Goal: Check status: Check status

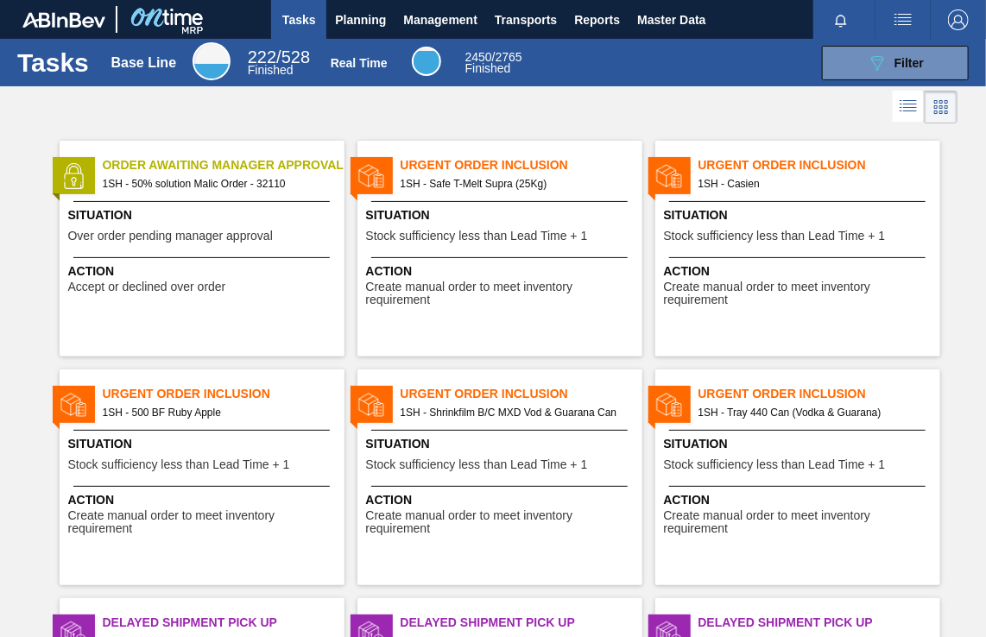
click at [231, 168] on span "Order Awaiting Manager Approval" at bounding box center [224, 165] width 242 height 18
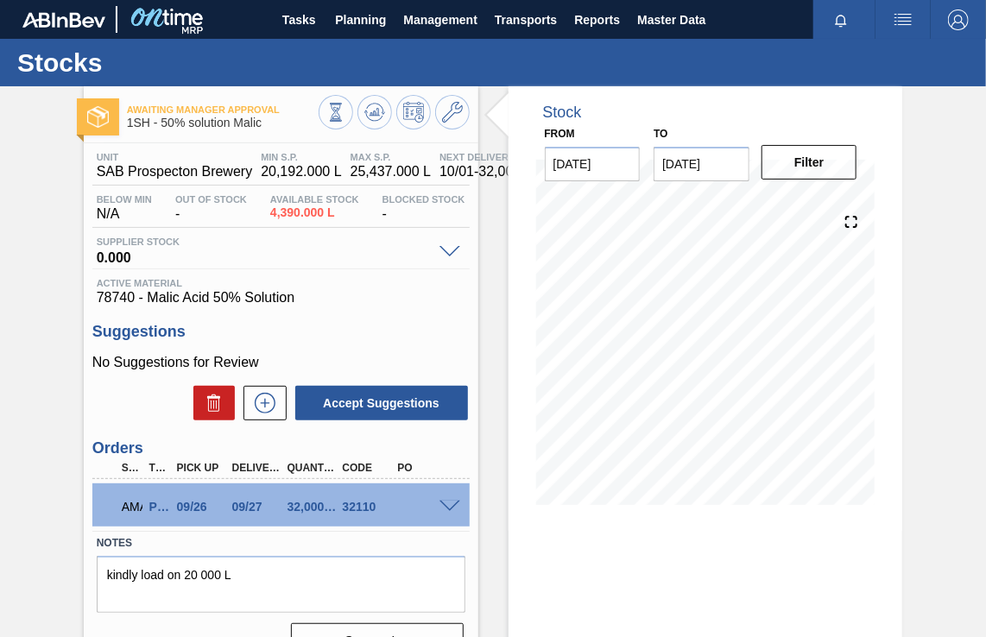
click at [450, 512] on div "AMA PO 09/26 09/27 32,000.000 32110" at bounding box center [280, 505] width 377 height 43
click at [449, 504] on span at bounding box center [450, 507] width 21 height 13
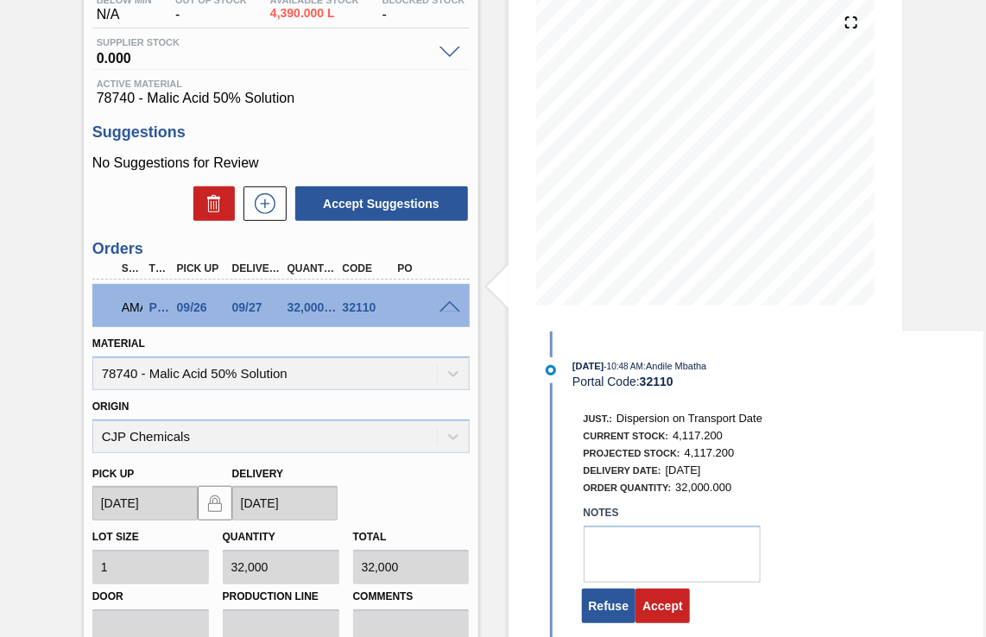
scroll to position [432, 0]
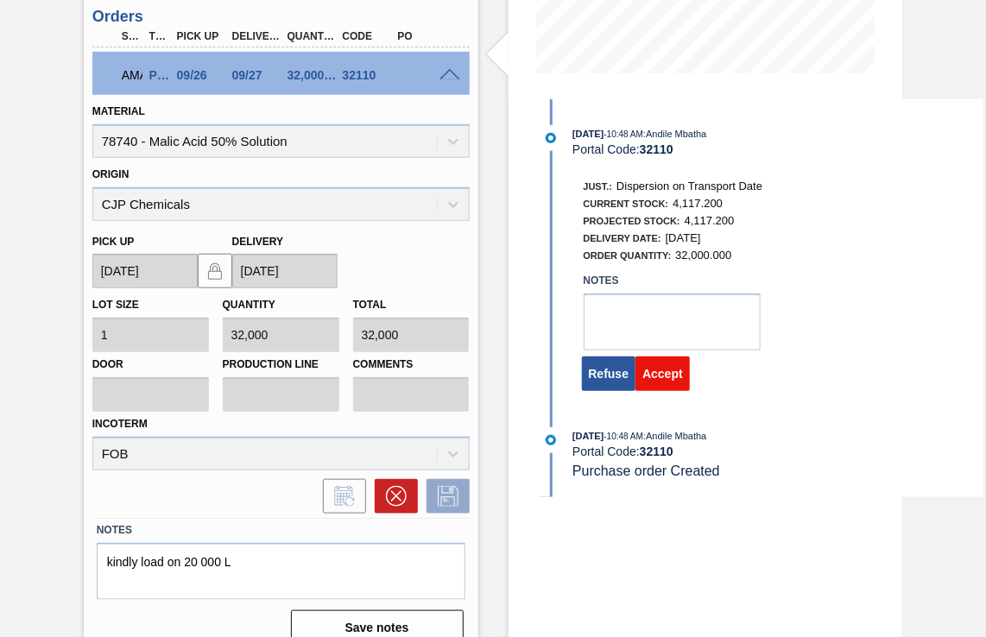
click at [660, 382] on button "Accept" at bounding box center [663, 374] width 54 height 35
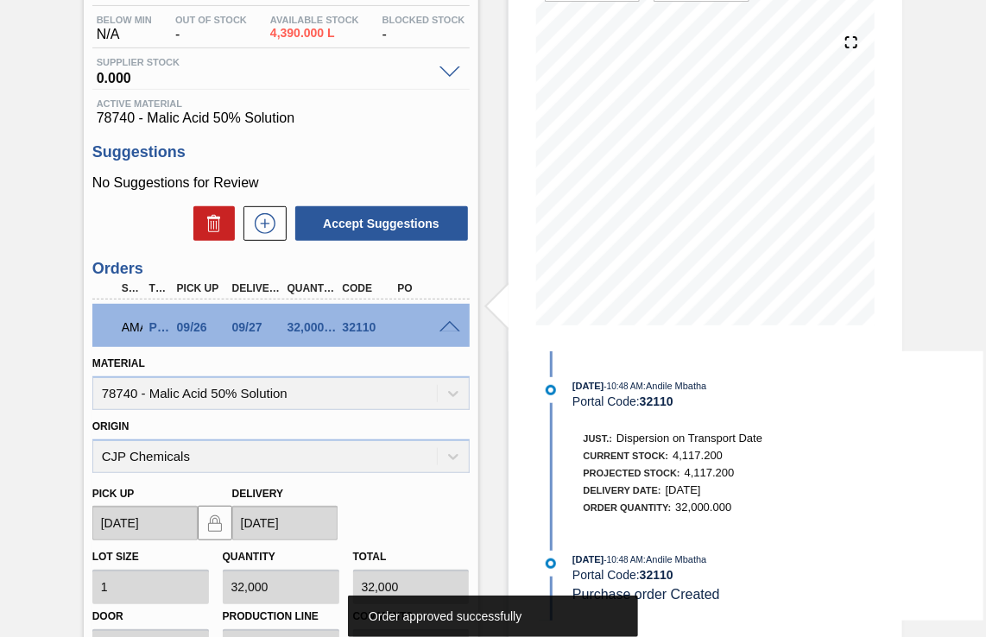
scroll to position [86, 0]
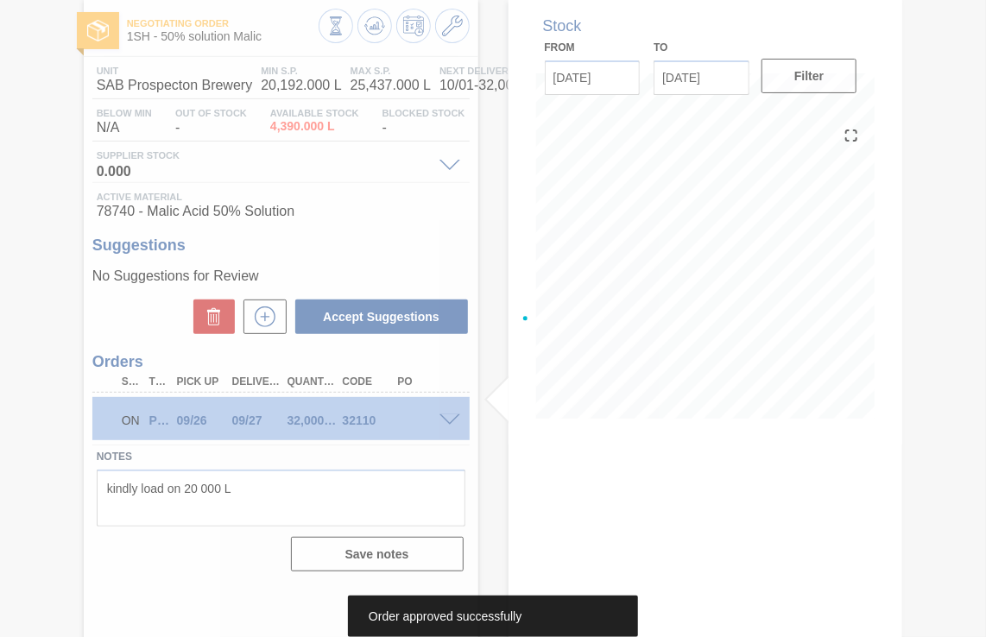
click at [603, 376] on div at bounding box center [493, 318] width 986 height 637
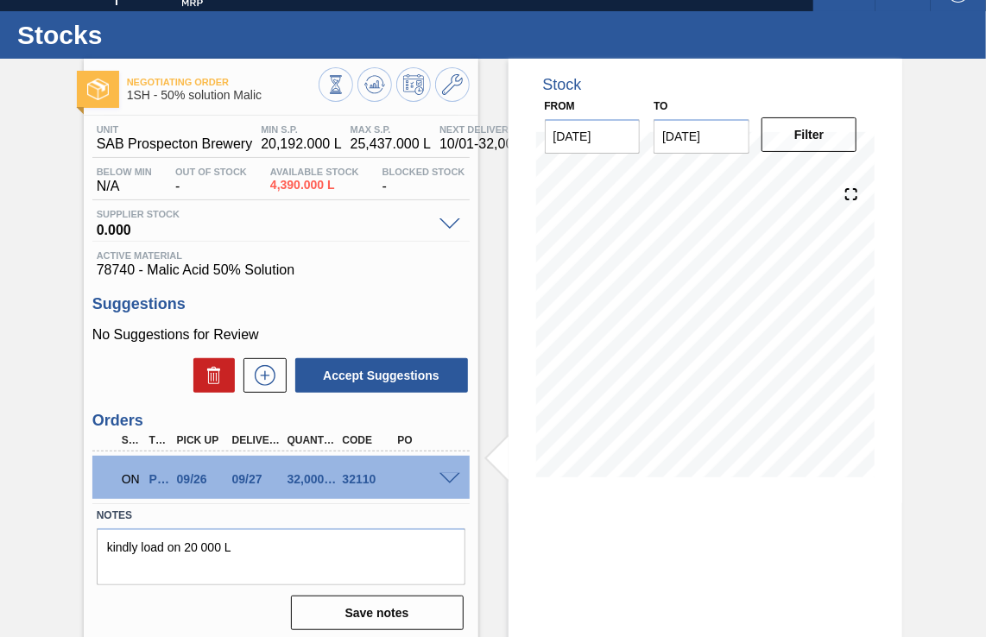
scroll to position [0, 0]
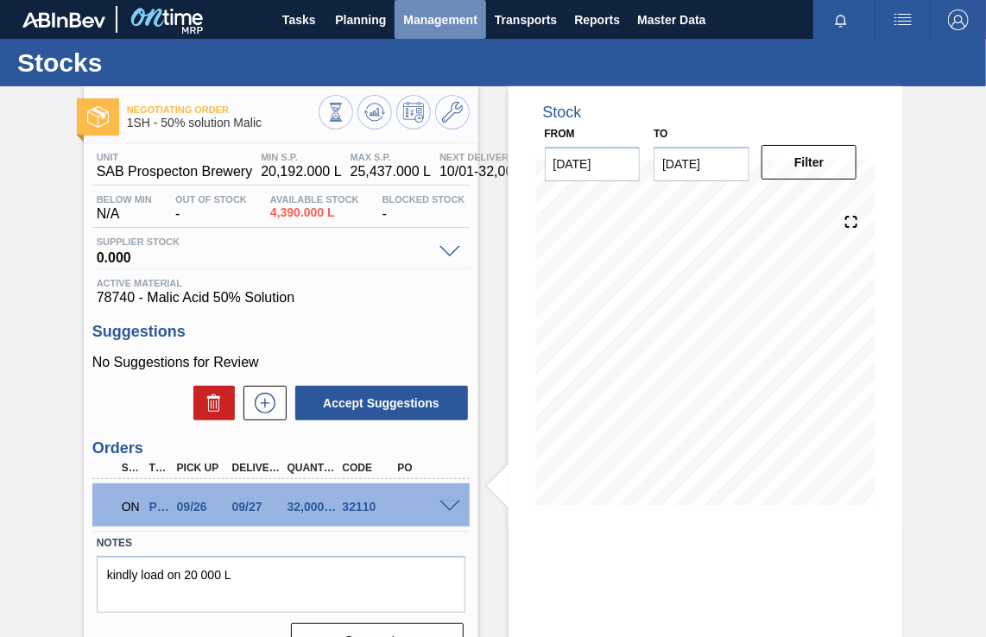
click at [437, 22] on span "Management" at bounding box center [440, 20] width 74 height 21
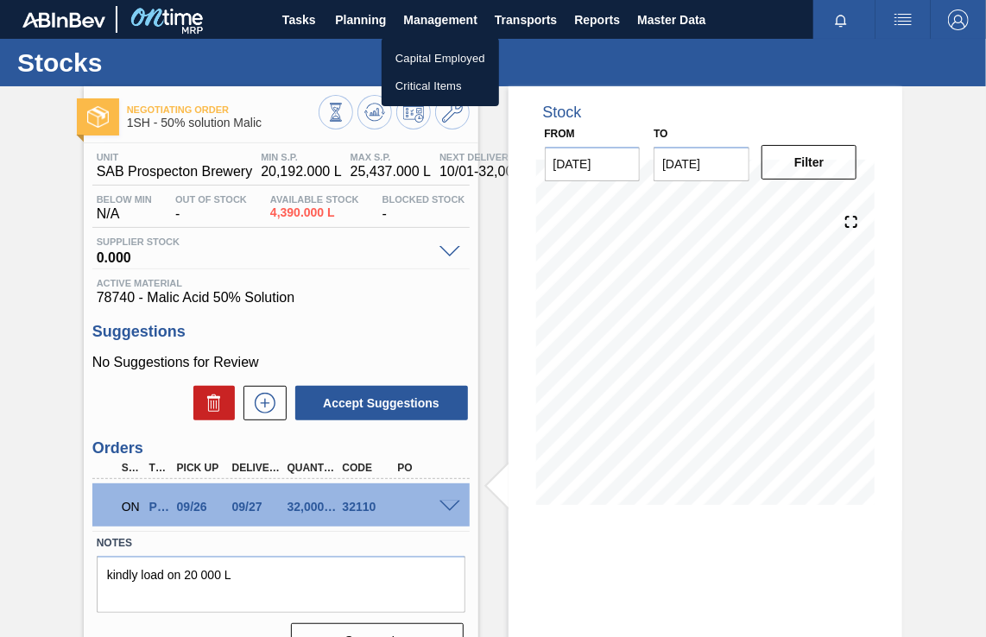
click at [362, 19] on div at bounding box center [493, 318] width 986 height 637
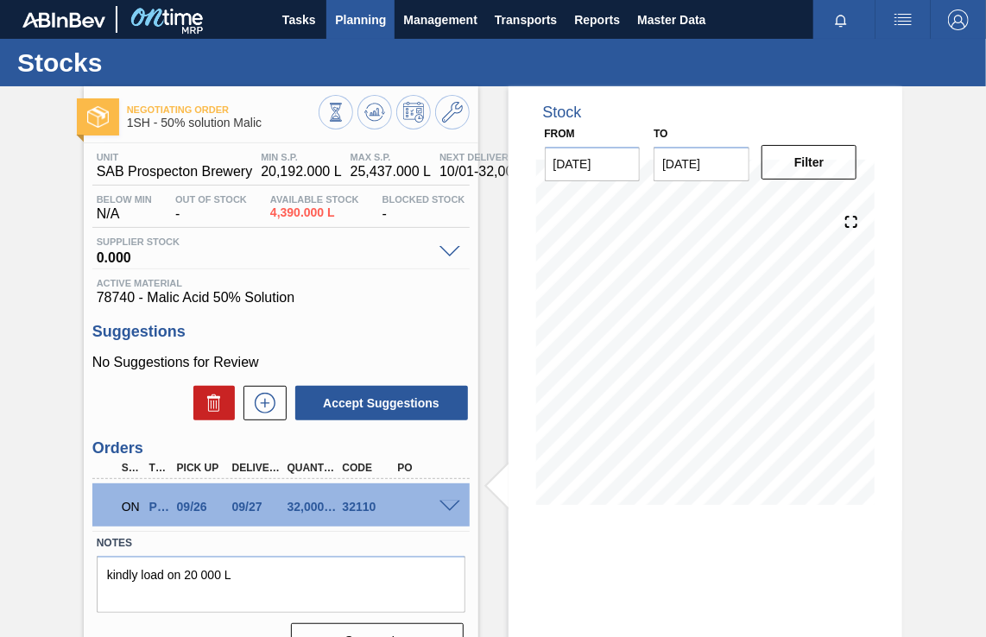
click at [358, 23] on span "Planning" at bounding box center [360, 20] width 51 height 21
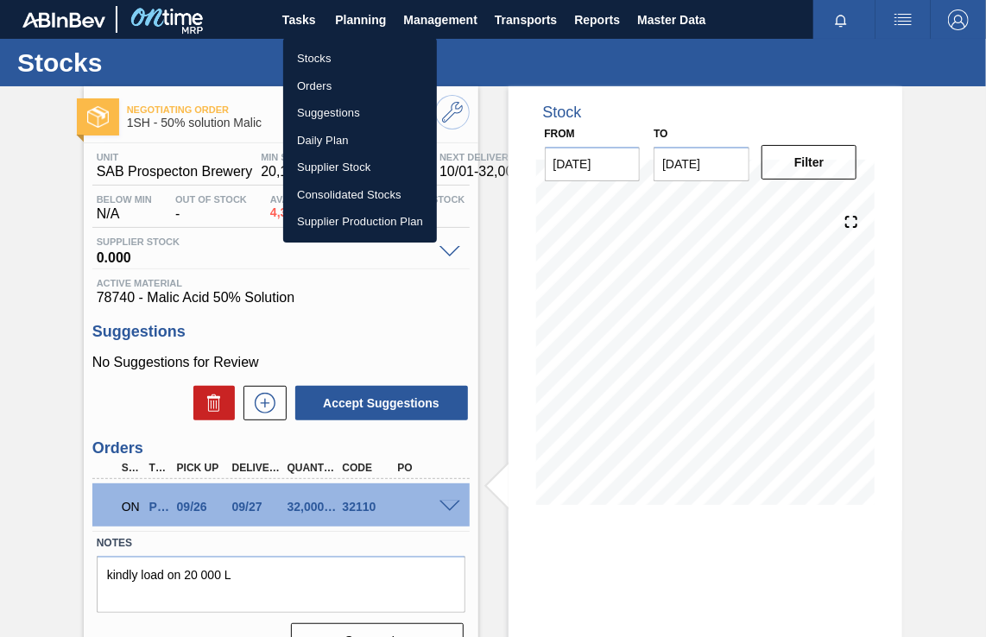
click at [311, 59] on li "Stocks" at bounding box center [360, 59] width 154 height 28
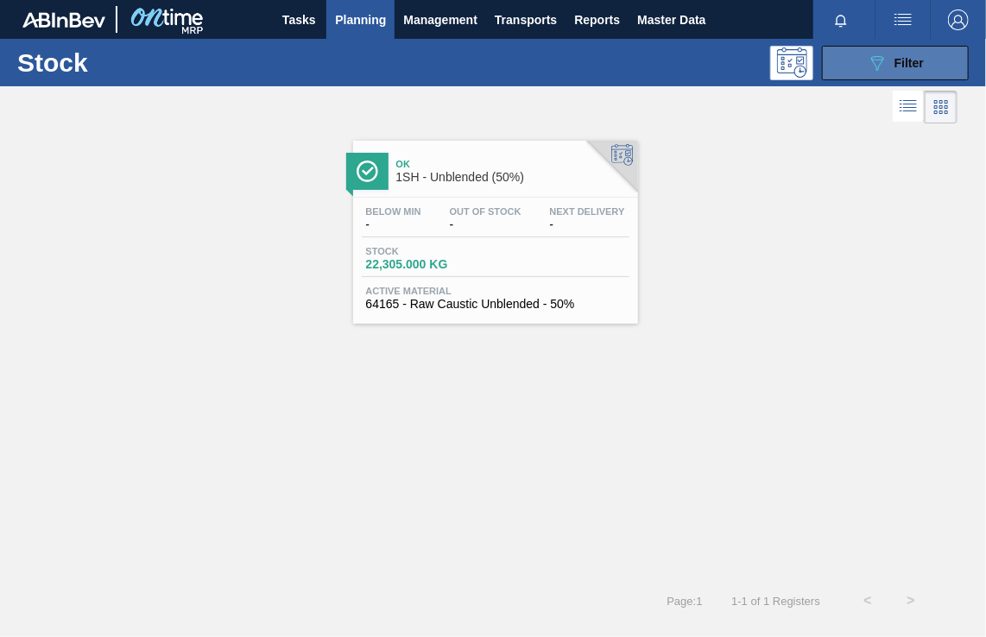
click at [926, 61] on button "089F7B8B-B2A5-4AFE-B5C0-19BA573D28AC Filter" at bounding box center [895, 63] width 147 height 35
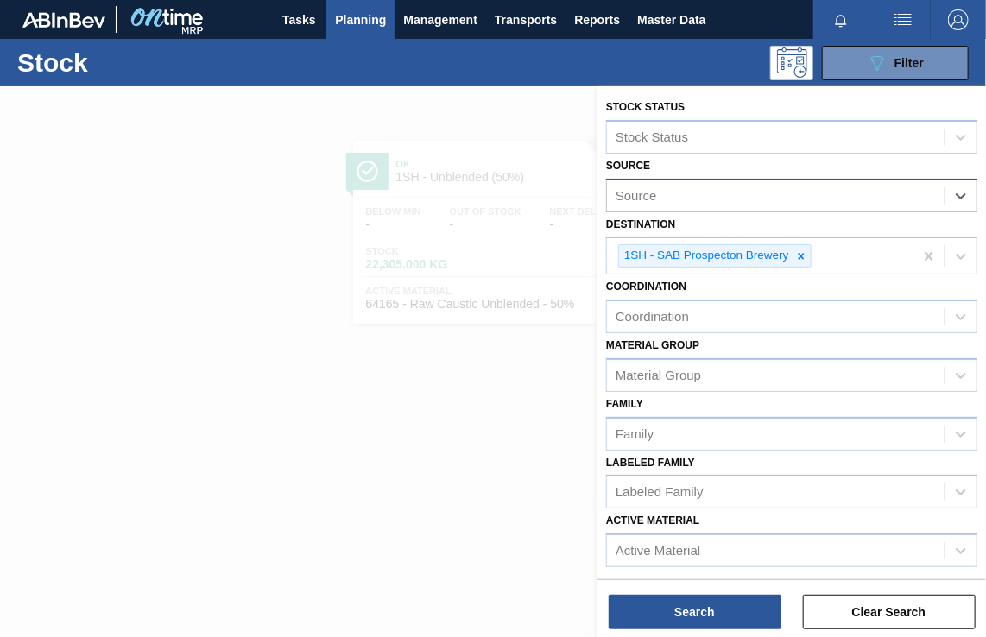
click at [722, 190] on div "Source" at bounding box center [776, 195] width 338 height 25
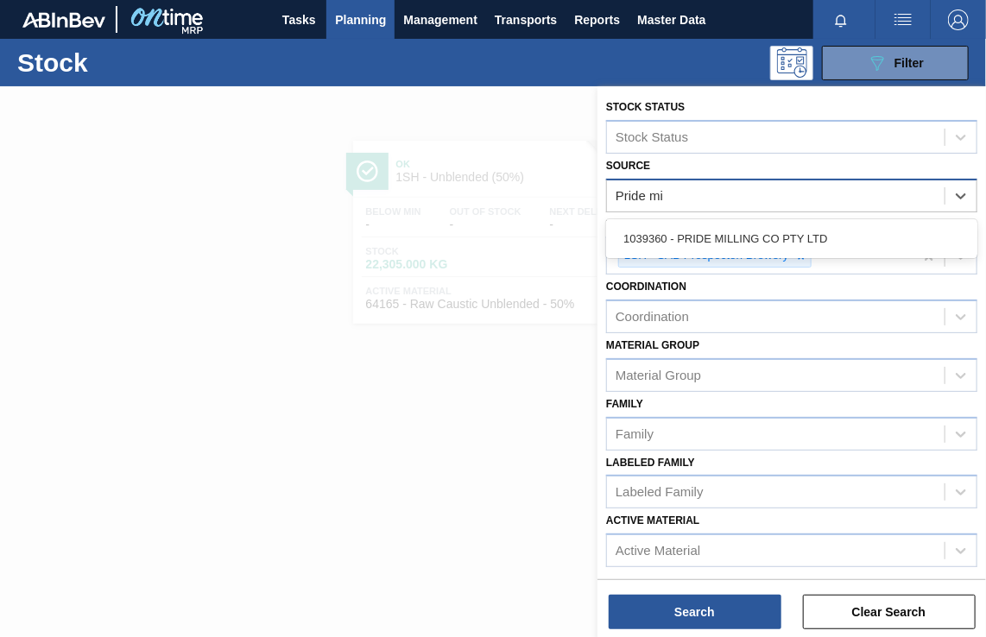
type input "Pride mil"
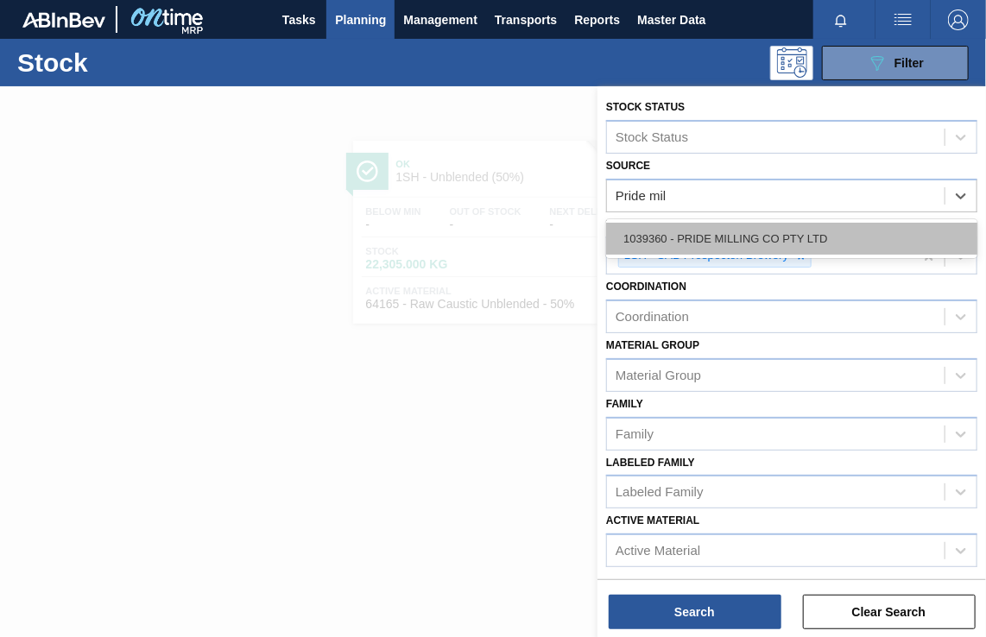
click at [732, 233] on div "1039360 - PRIDE MILLING CO PTY LTD" at bounding box center [791, 239] width 371 height 32
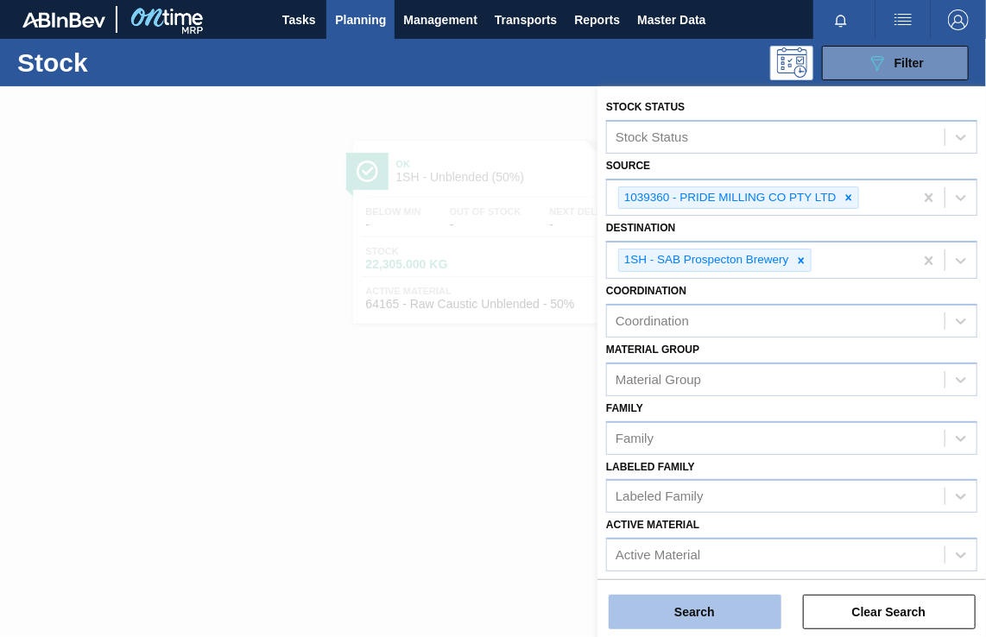
click at [672, 613] on button "Search" at bounding box center [695, 612] width 173 height 35
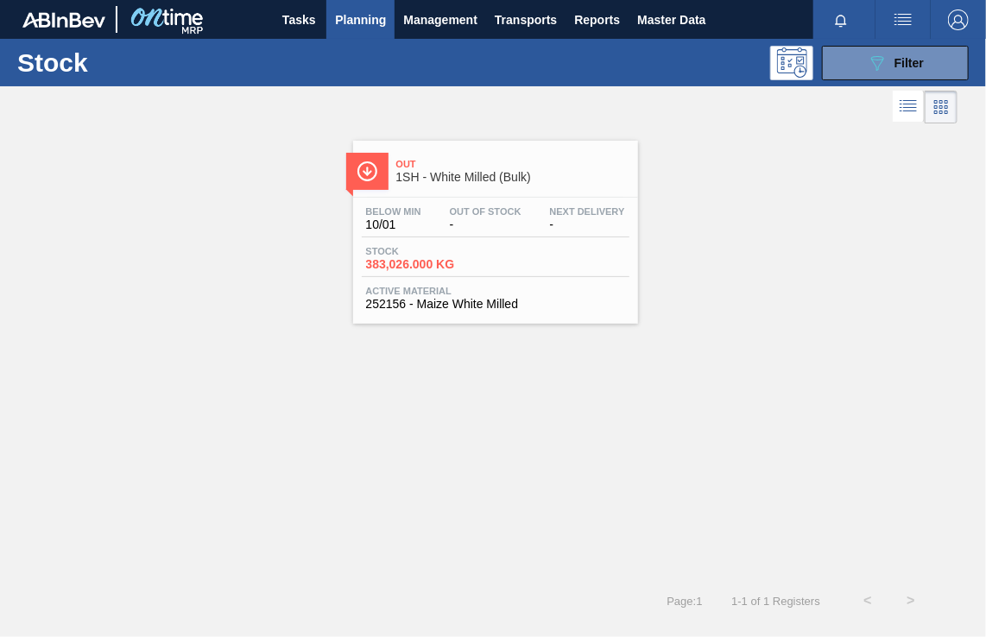
click at [459, 181] on span "1SH - White Milled (Bulk)" at bounding box center [512, 177] width 233 height 13
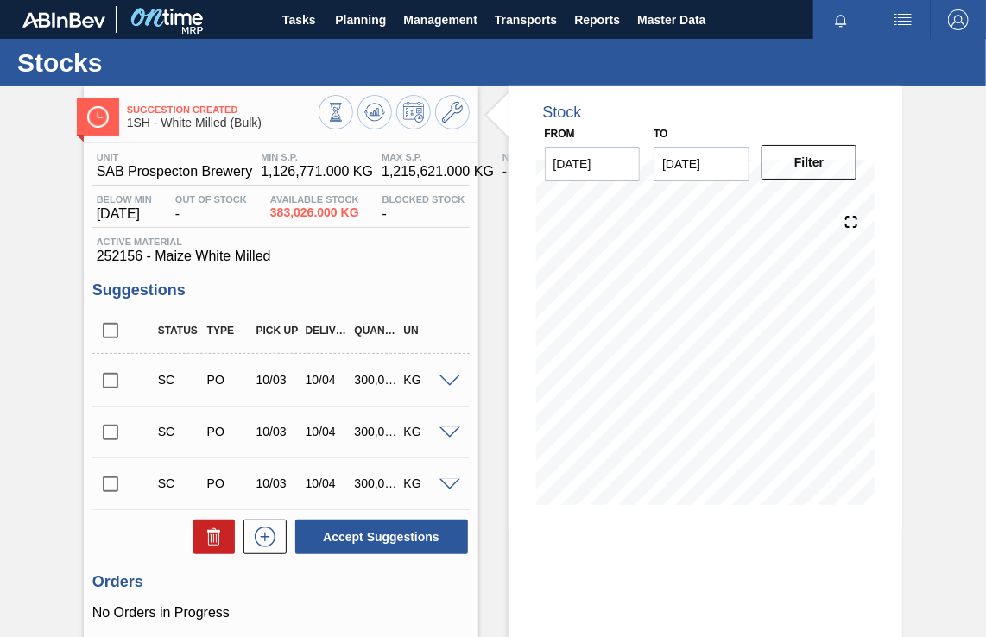
click at [110, 379] on input "checkbox" at bounding box center [110, 381] width 36 height 36
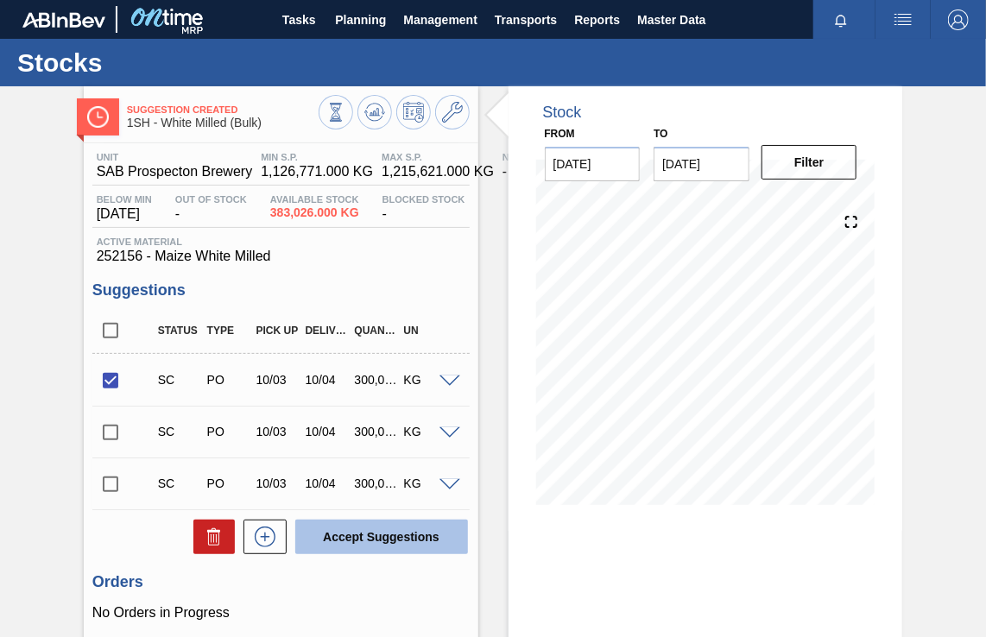
click at [395, 534] on button "Accept Suggestions" at bounding box center [381, 537] width 173 height 35
checkbox input "false"
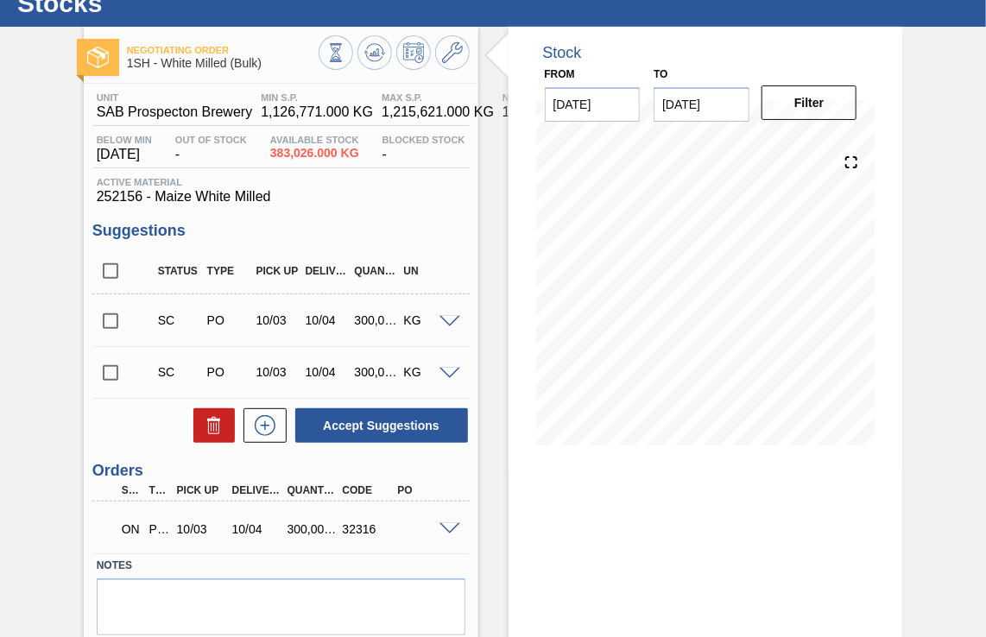
scroll to position [117, 0]
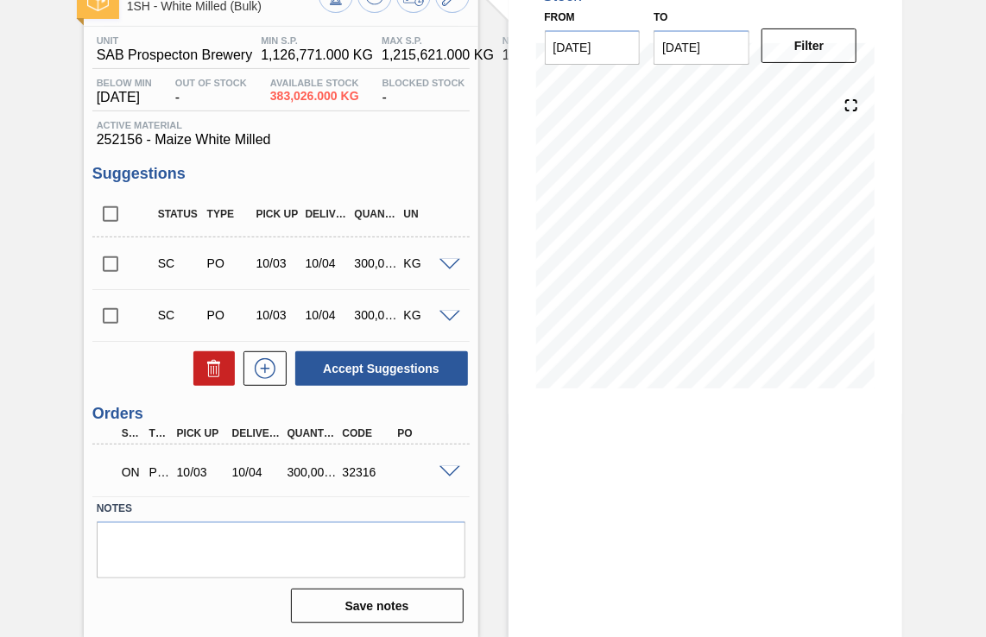
click at [451, 472] on span at bounding box center [450, 472] width 21 height 13
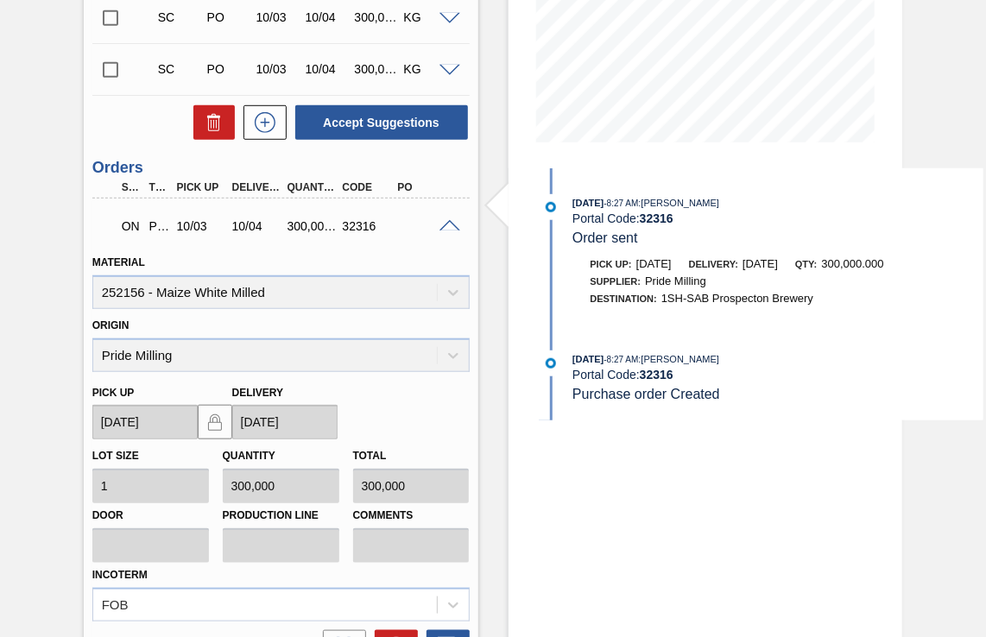
scroll to position [289, 0]
